Goal: Navigation & Orientation: Go to known website

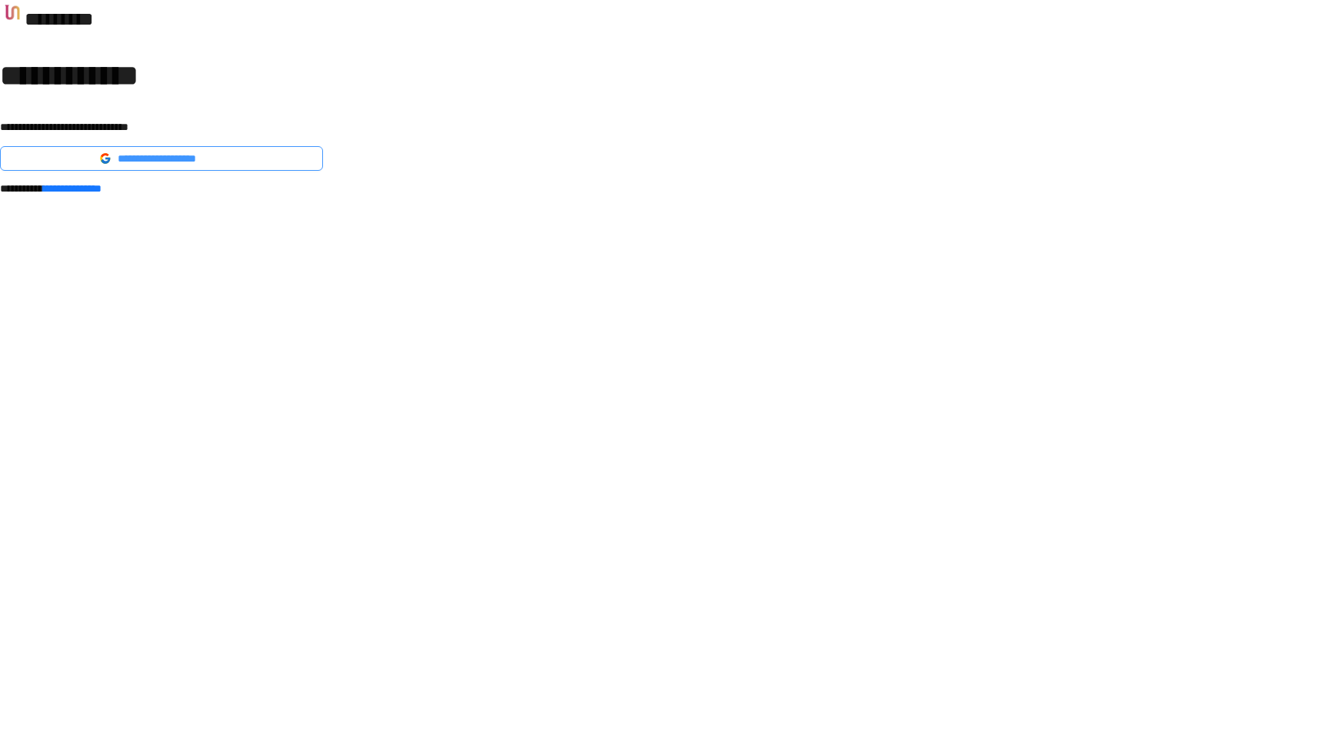
click at [225, 167] on span "**********" at bounding box center [171, 158] width 107 height 17
